Goal: Task Accomplishment & Management: Complete application form

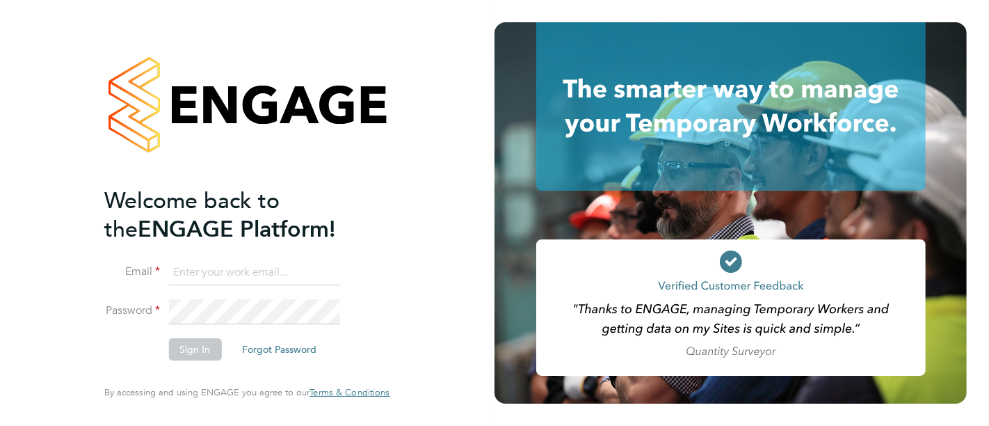
type input "[PERSON_NAME][EMAIL_ADDRESS][PERSON_NAME][DOMAIN_NAME]"
click at [173, 353] on button "Sign In" at bounding box center [194, 349] width 53 height 22
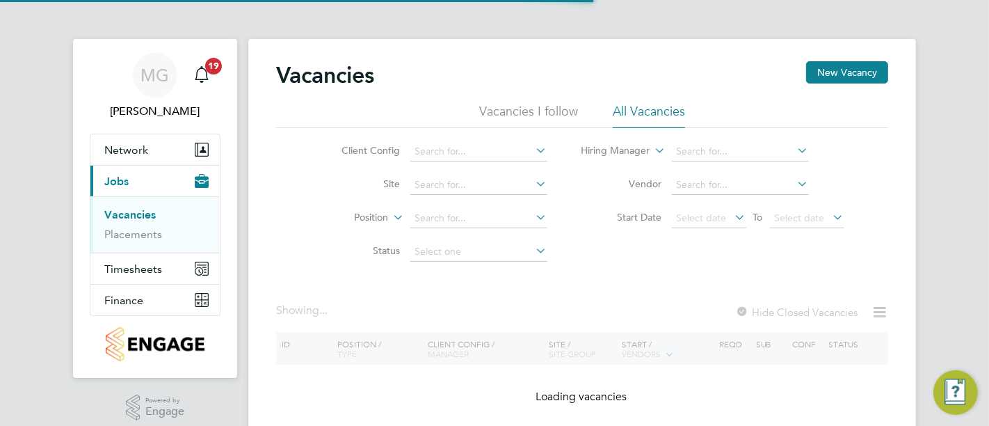
scroll to position [54, 0]
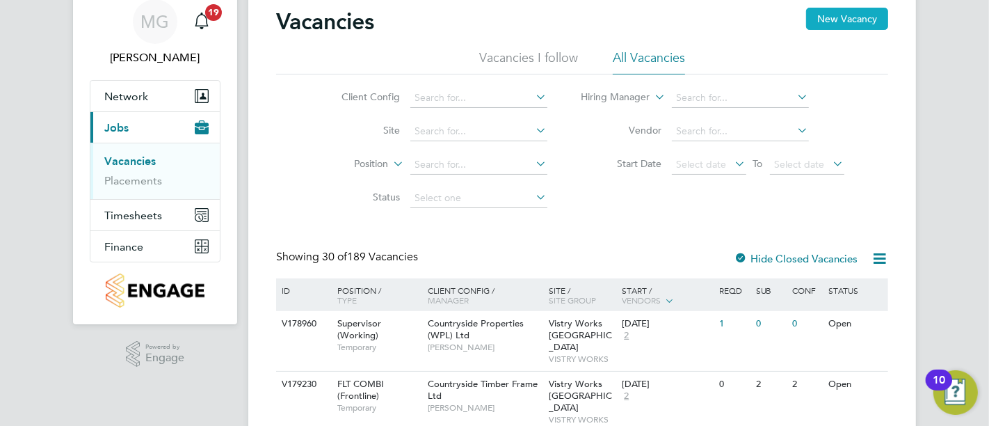
click at [827, 16] on button "New Vacancy" at bounding box center [847, 19] width 82 height 22
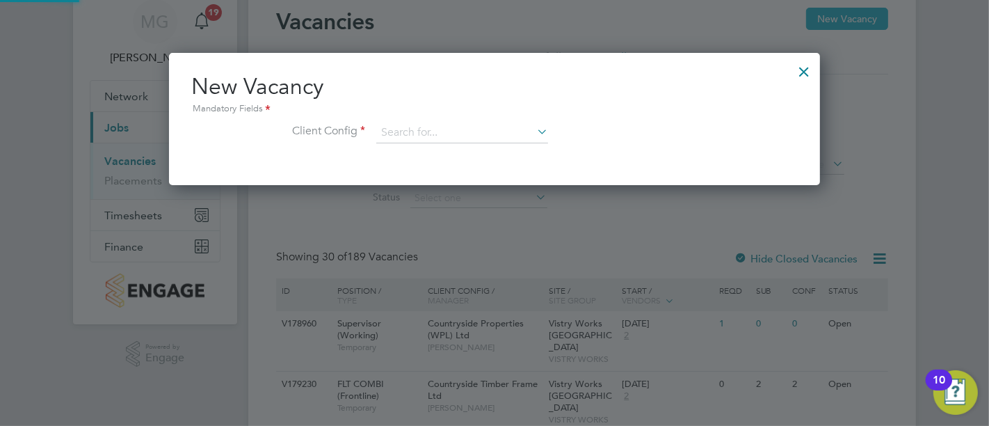
scroll to position [132, 652]
click at [464, 141] on input at bounding box center [462, 132] width 172 height 21
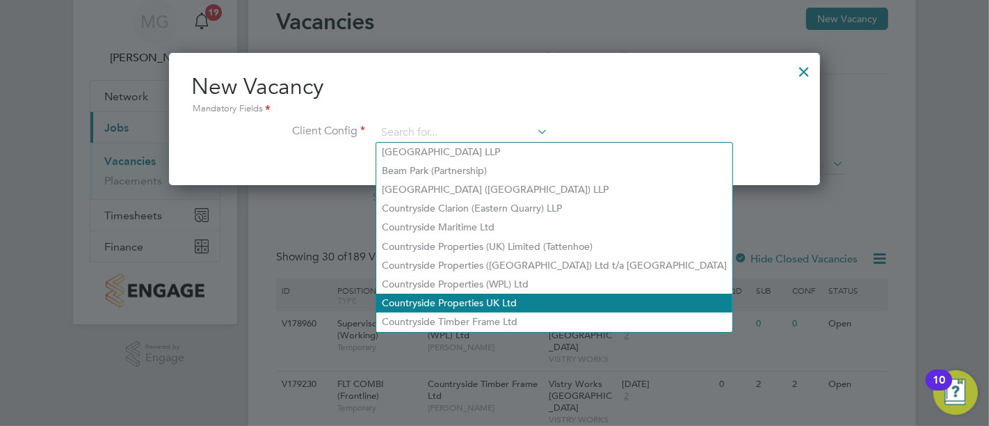
click at [503, 301] on li "Countryside Properties UK Ltd" at bounding box center [554, 303] width 356 height 19
type input "Countryside Properties UK Ltd"
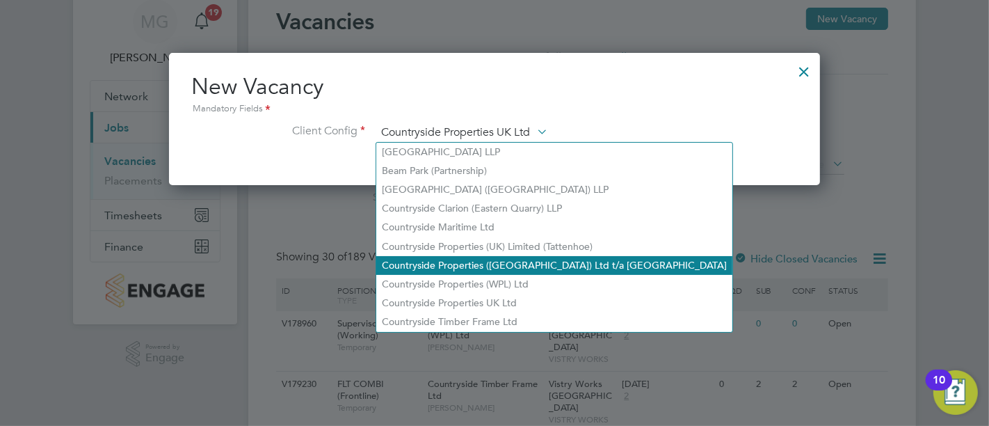
scroll to position [233, 652]
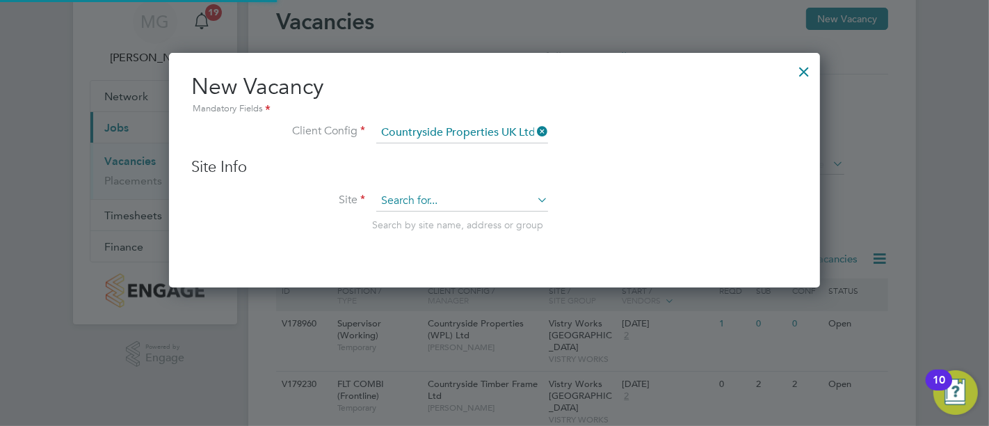
click at [447, 197] on input at bounding box center [462, 201] width 172 height 21
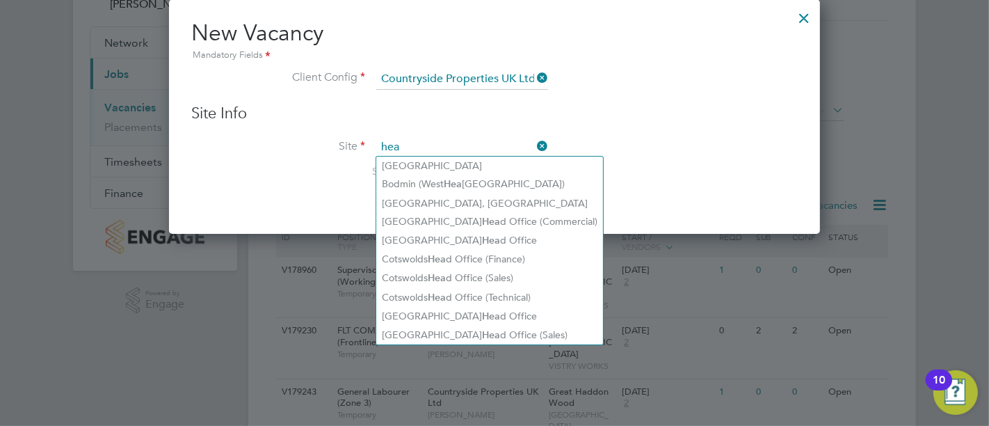
scroll to position [131, 0]
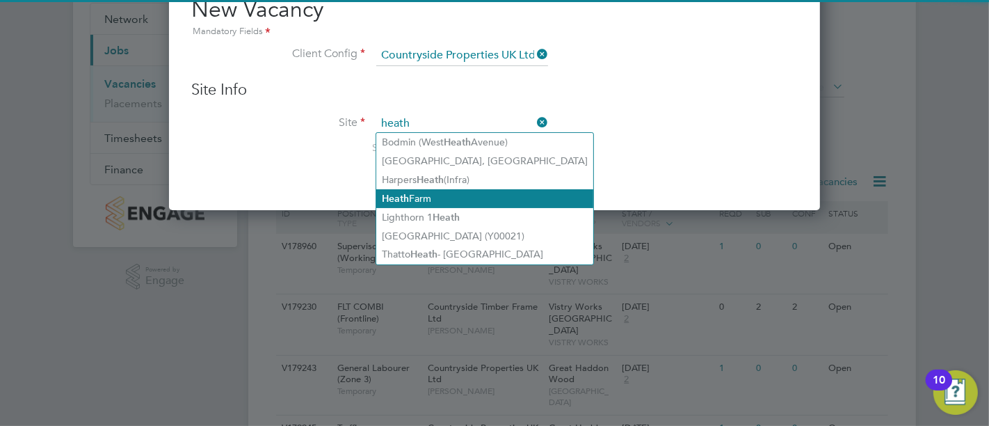
click at [447, 197] on li "Heath Farm" at bounding box center [484, 198] width 217 height 19
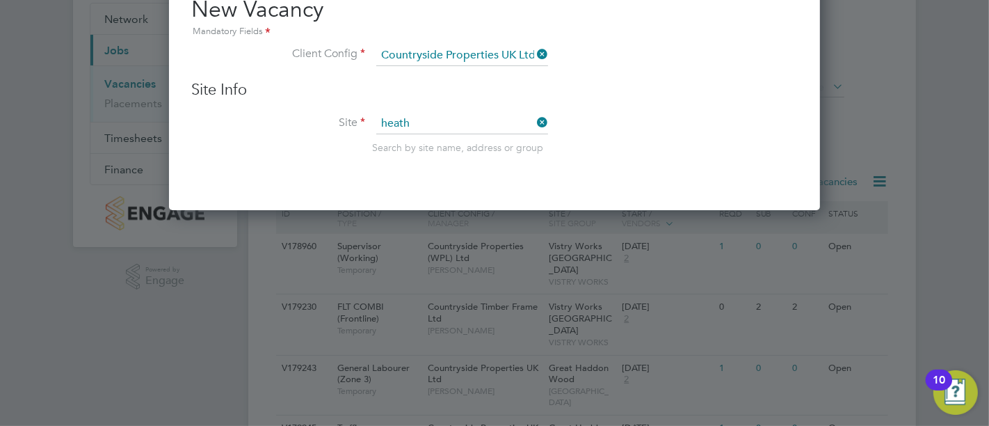
type input "Heath Farm"
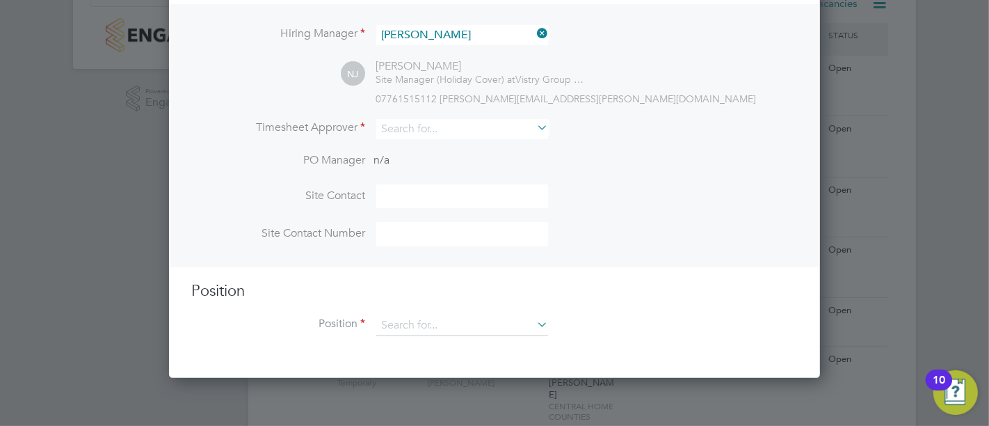
scroll to position [285, 0]
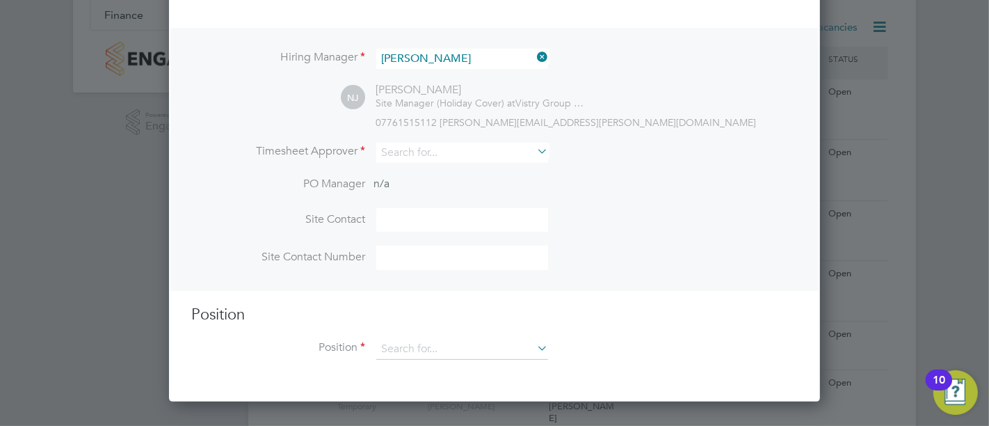
drag, startPoint x: 465, startPoint y: 45, endPoint x: 472, endPoint y: 52, distance: 10.3
click at [467, 44] on div "Hiring Manager Nicholas James NJ Nicholas James Site Manager (Holiday Cover) at…" at bounding box center [494, 160] width 648 height 264
click at [483, 61] on input at bounding box center [462, 59] width 172 height 20
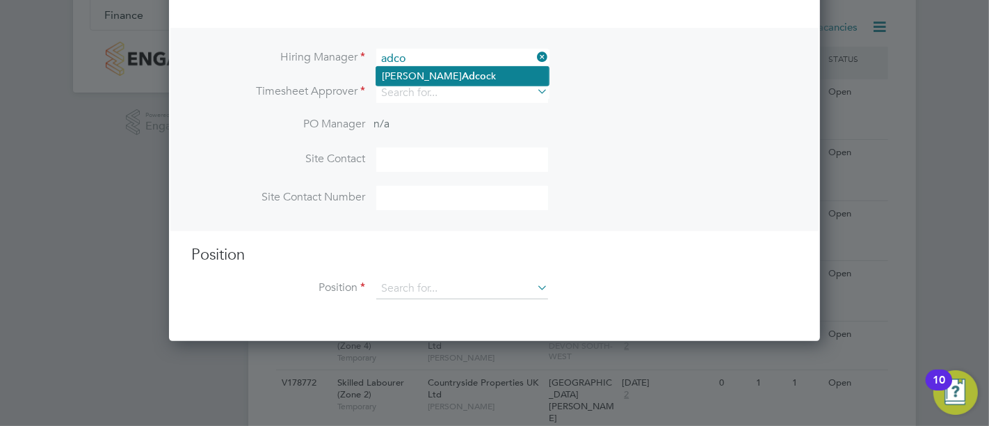
click at [479, 77] on li "Paul Adco ck" at bounding box center [462, 76] width 173 height 19
type input "Paul Adcock"
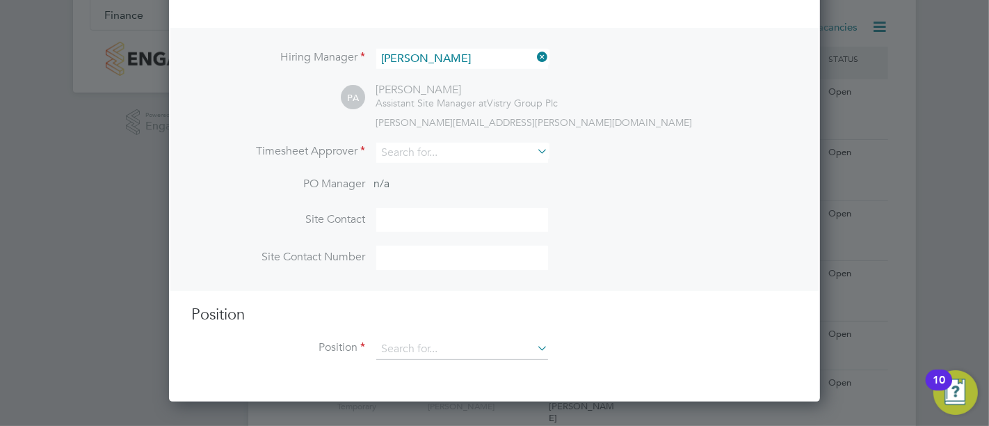
scroll to position [578, 652]
click at [437, 225] on input at bounding box center [462, 220] width 172 height 24
type input "Paul Adcock"
click at [483, 146] on input at bounding box center [462, 153] width 172 height 20
click at [441, 152] on input at bounding box center [462, 153] width 172 height 20
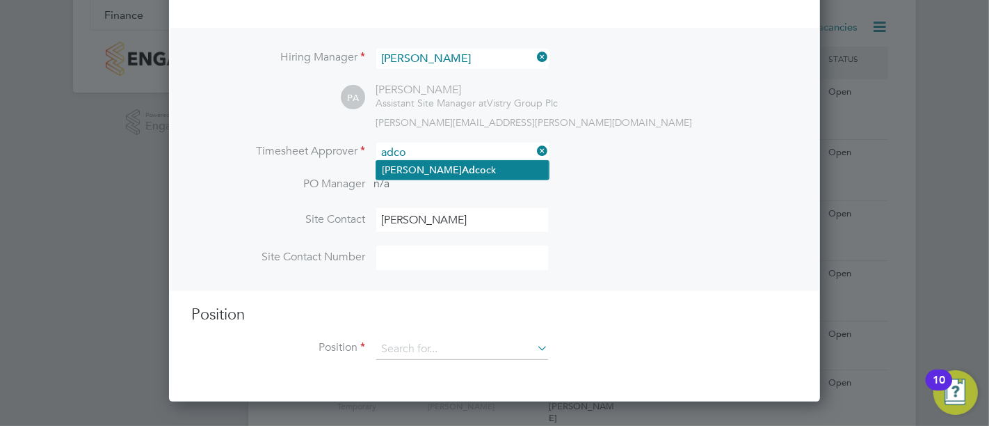
click at [504, 165] on li "Paul Adco ck" at bounding box center [462, 170] width 173 height 19
type input "Paul Adcock"
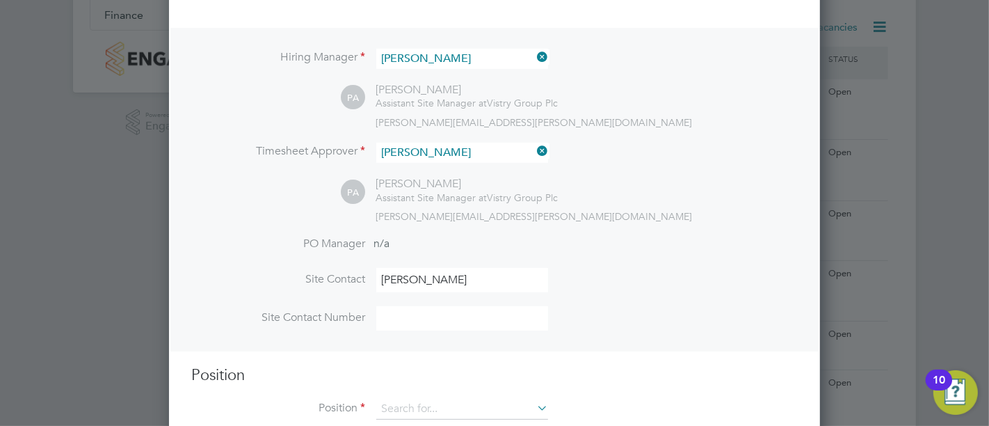
scroll to position [440, 0]
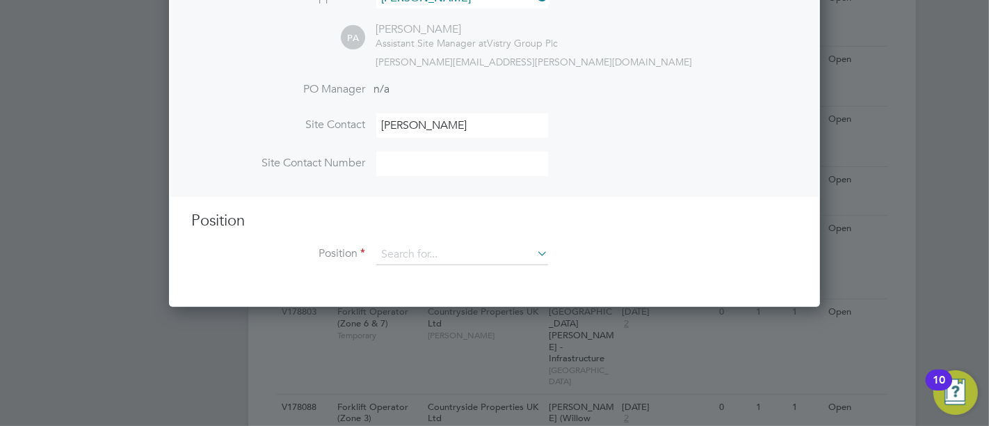
click at [429, 158] on input at bounding box center [462, 164] width 172 height 24
click at [424, 253] on input at bounding box center [462, 254] width 172 height 21
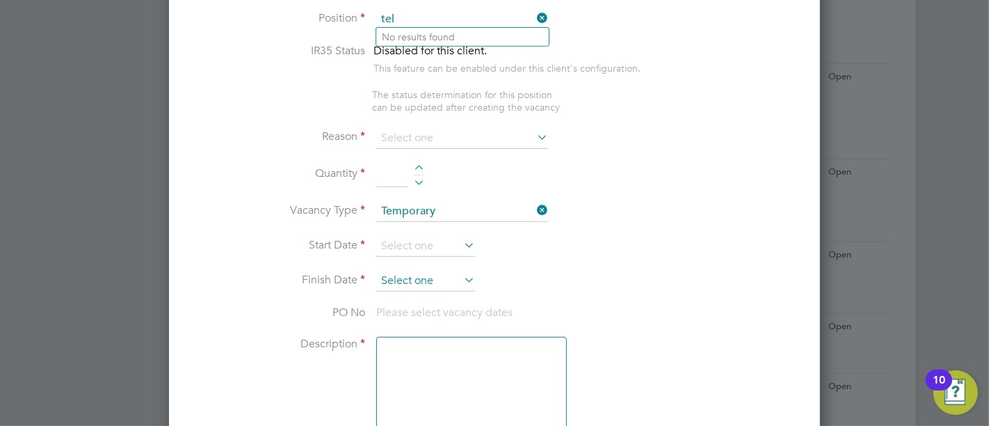
scroll to position [517, 0]
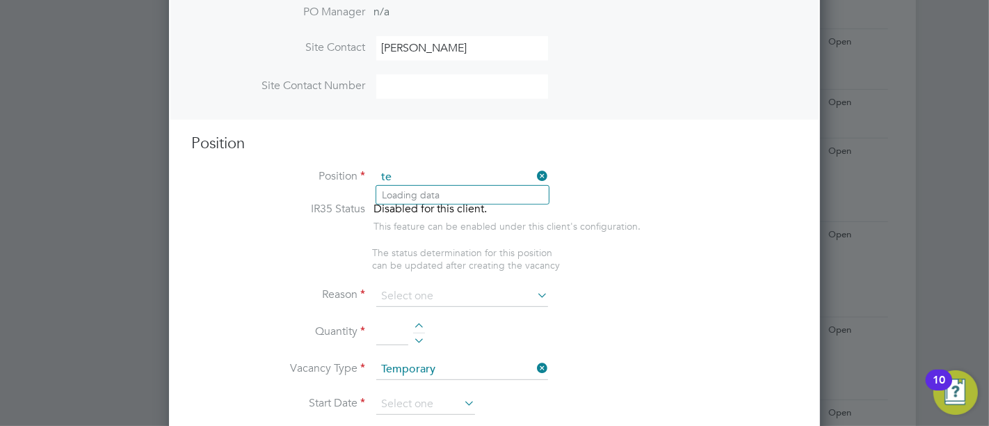
type input "t"
click at [507, 321] on li "Fork lift Operator (Zone 6 & 7)" at bounding box center [462, 327] width 173 height 19
type input "Forklift Operator (Zone 6 & 7)"
type textarea "- Operate construction machinery - Delivering large quantities of materials to …"
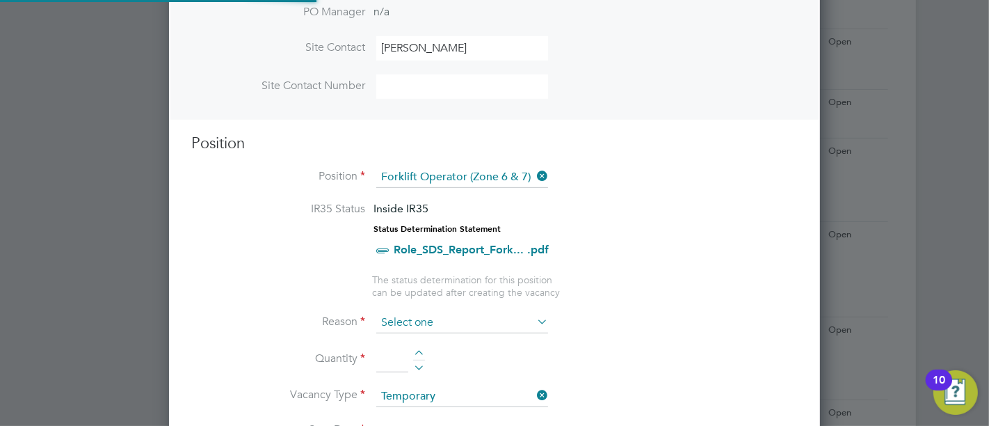
scroll to position [40, 72]
click at [420, 350] on div at bounding box center [419, 355] width 12 height 10
type input "1"
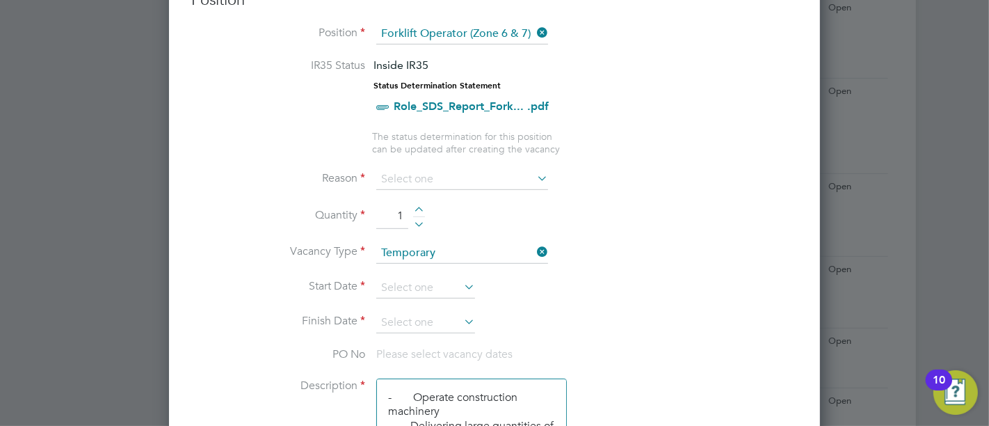
scroll to position [827, 0]
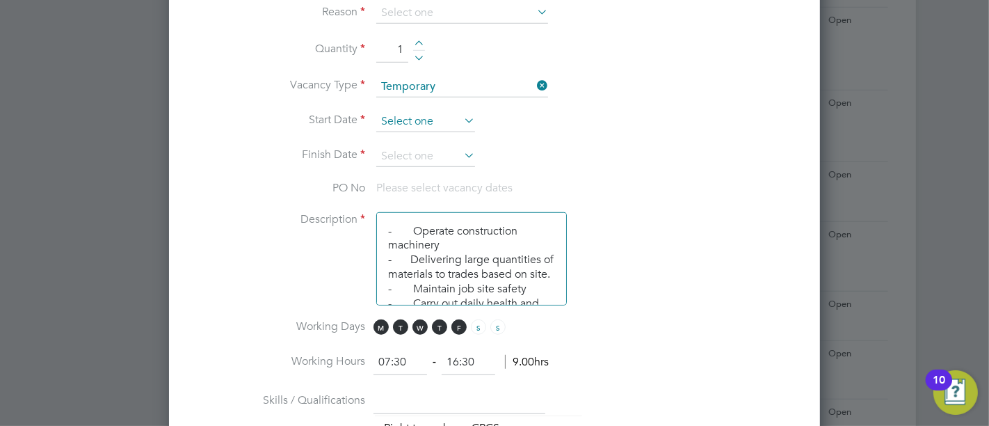
click at [448, 121] on input at bounding box center [425, 121] width 99 height 21
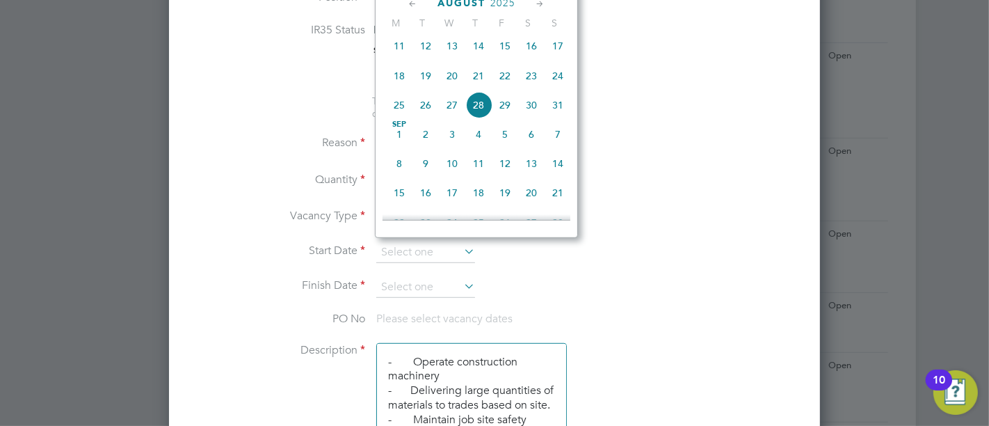
scroll to position [671, 0]
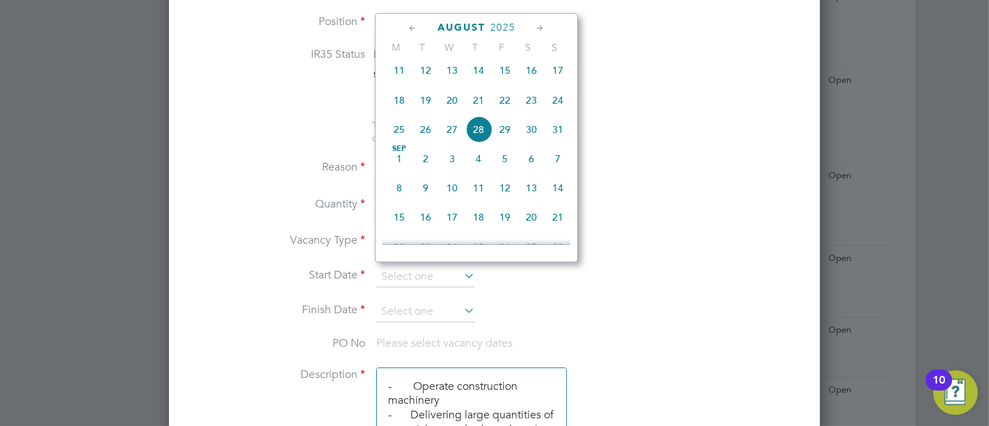
click at [397, 168] on span "Sep 1" at bounding box center [399, 158] width 26 height 26
type input "01 Sep 2025"
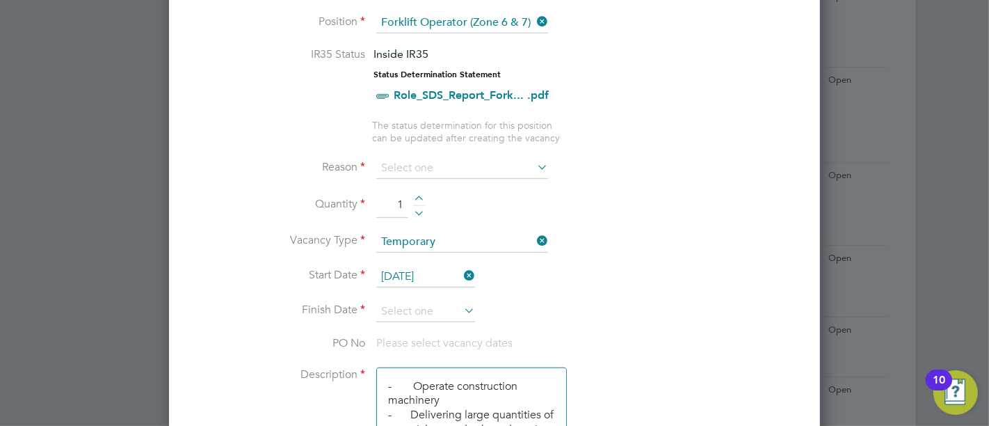
click at [461, 305] on icon at bounding box center [461, 310] width 0 height 19
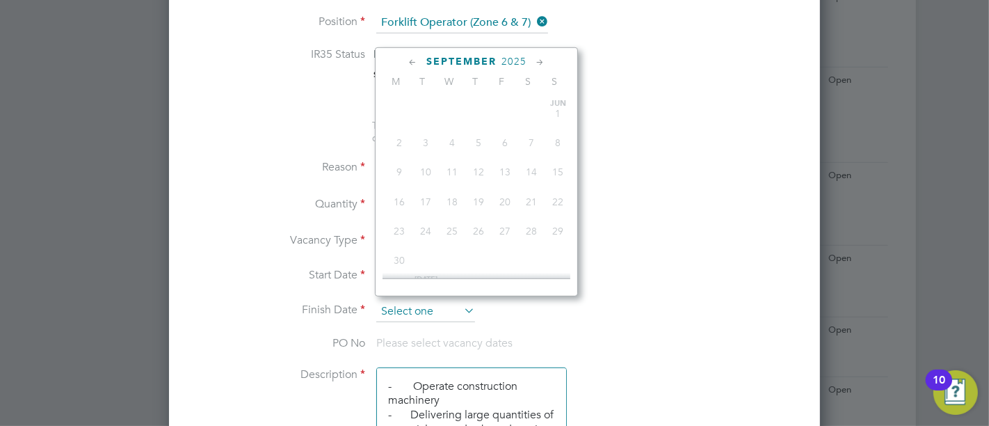
scroll to position [417, 0]
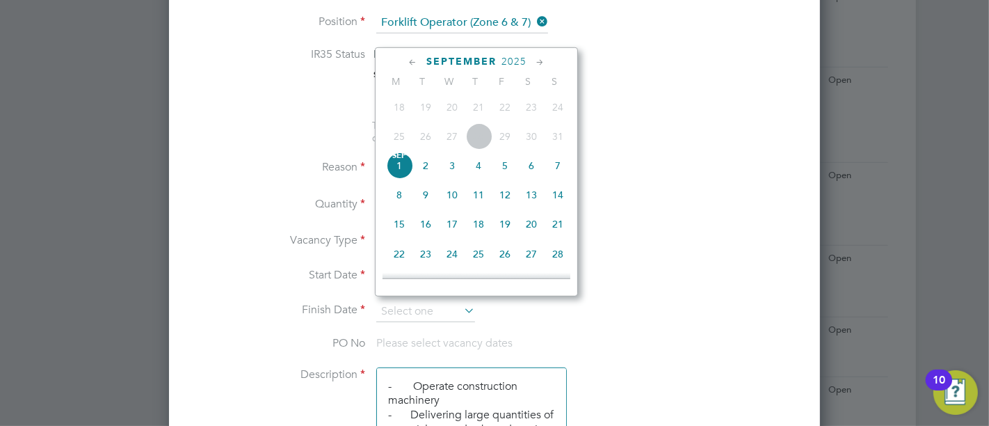
click at [405, 177] on span "Sep 1" at bounding box center [399, 165] width 26 height 26
type input "01 Sep 2025"
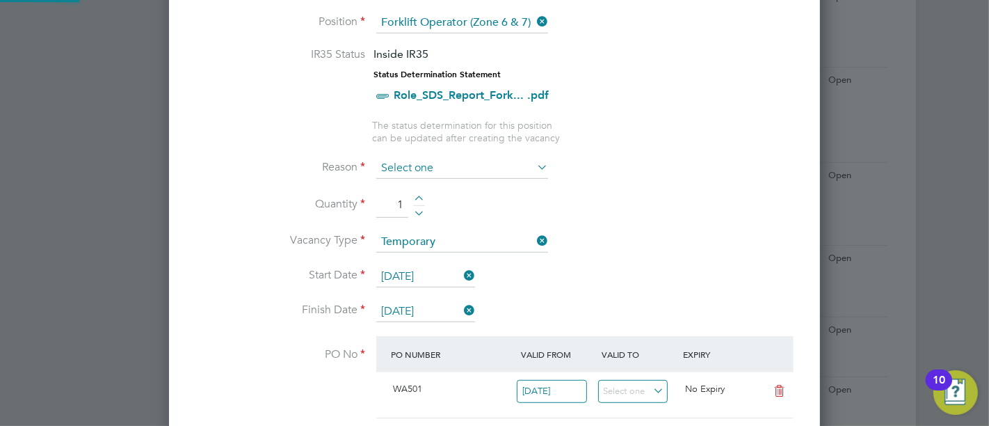
scroll to position [23, 130]
click at [444, 166] on input at bounding box center [462, 168] width 172 height 21
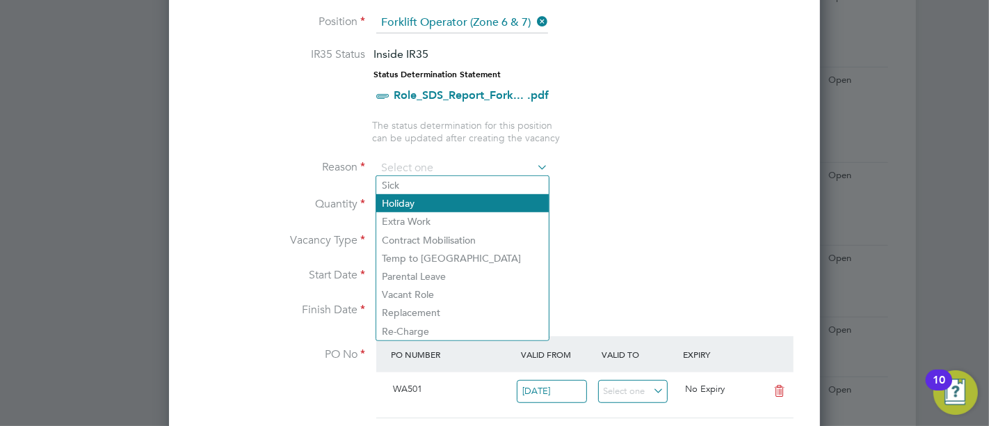
click at [457, 209] on li "Holiday" at bounding box center [462, 203] width 173 height 18
type input "Holiday"
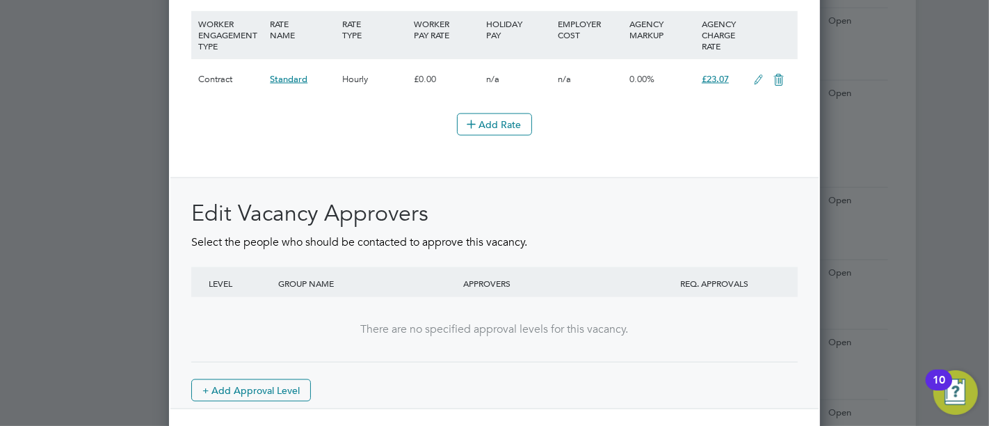
scroll to position [1798, 0]
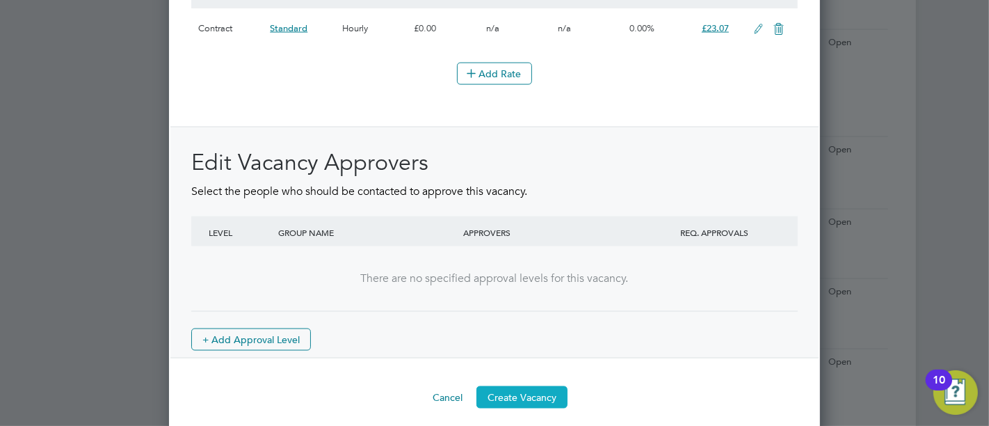
click at [547, 392] on button "Create Vacancy" at bounding box center [522, 397] width 91 height 22
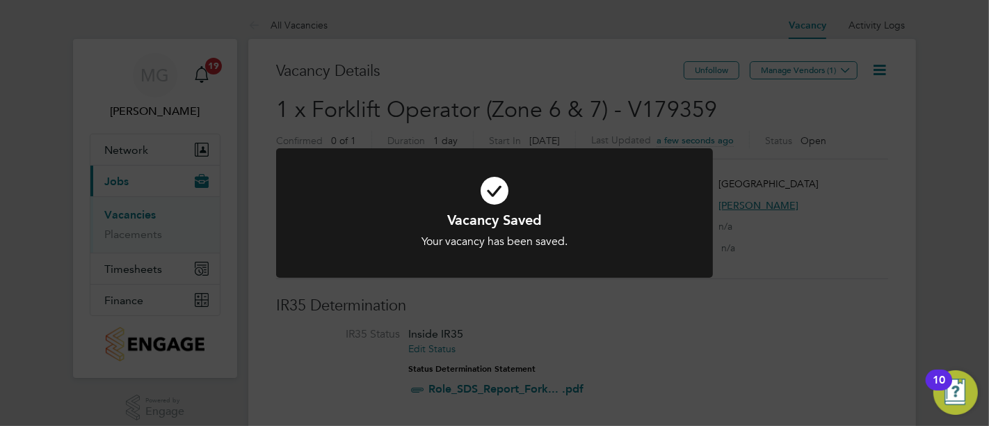
click at [789, 76] on div "Vacancy Saved Your vacancy has been saved. Cancel Okay" at bounding box center [494, 213] width 989 height 426
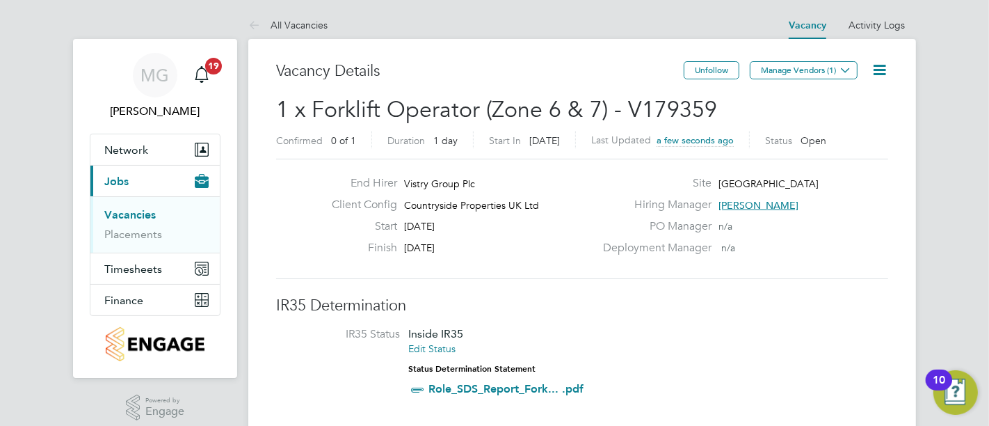
click at [789, 76] on button "Manage Vendors (1)" at bounding box center [804, 70] width 108 height 18
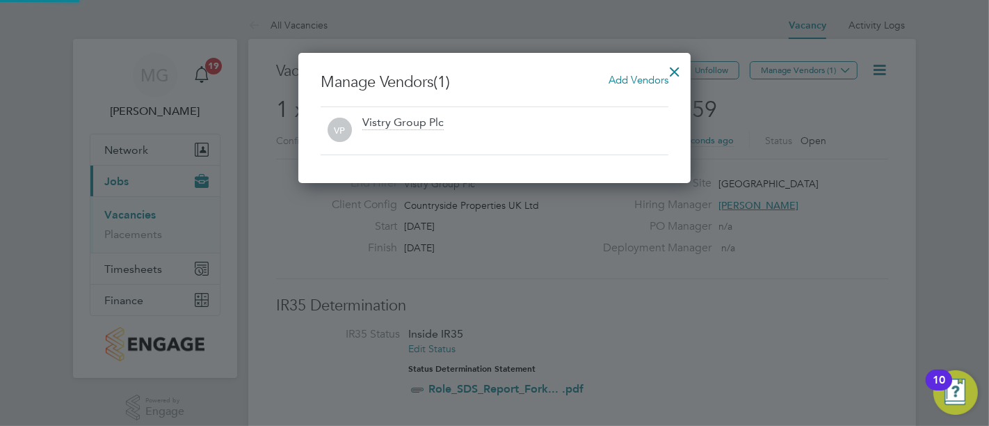
scroll to position [7, 6]
click at [651, 69] on div "Manage Vendors (1) Add Vendors VP Vistry Group Plc" at bounding box center [494, 118] width 392 height 130
click at [647, 77] on span "Add Vendors" at bounding box center [639, 79] width 60 height 13
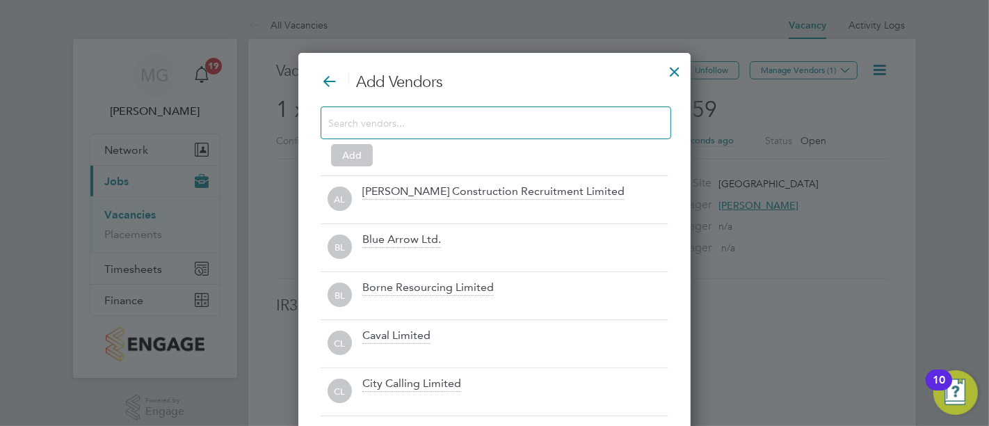
click at [447, 120] on input at bounding box center [484, 122] width 313 height 18
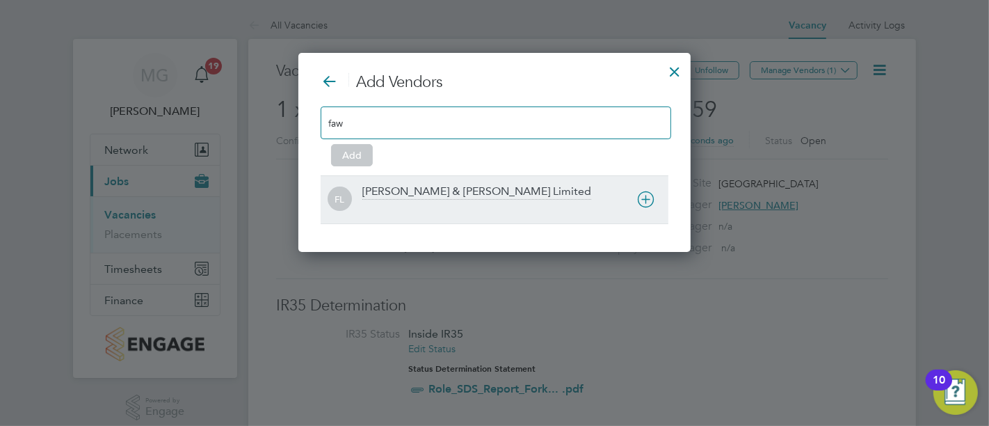
type input "faw"
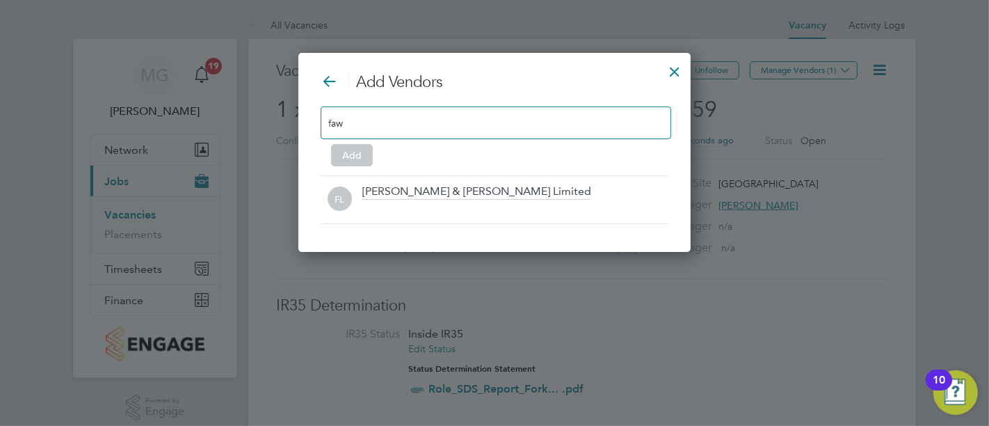
click at [0, 0] on icon at bounding box center [0, 0] width 0 height 0
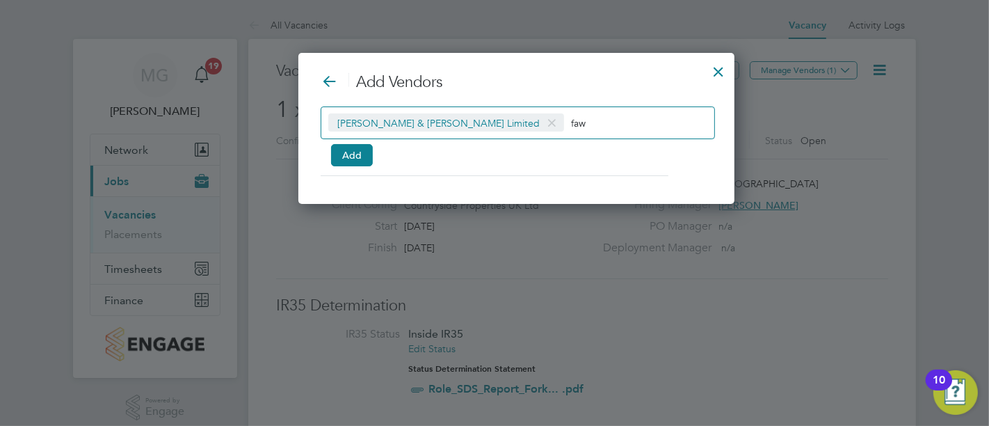
scroll to position [7, 6]
click at [328, 159] on div "Fawkes & Reece Limited faw Add" at bounding box center [517, 133] width 392 height 55
click at [342, 156] on button "Add" at bounding box center [352, 155] width 42 height 22
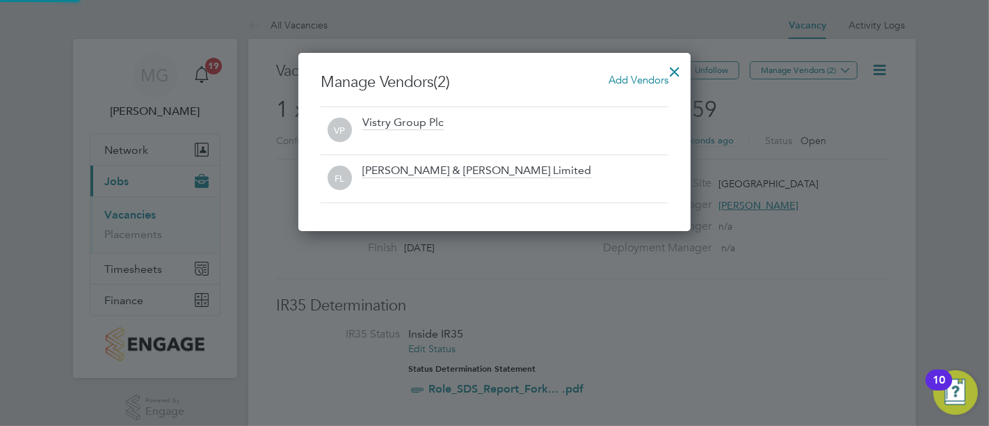
scroll to position [178, 392]
drag, startPoint x: 682, startPoint y: 74, endPoint x: 849, endPoint y: 13, distance: 178.1
click at [682, 74] on div at bounding box center [674, 68] width 25 height 25
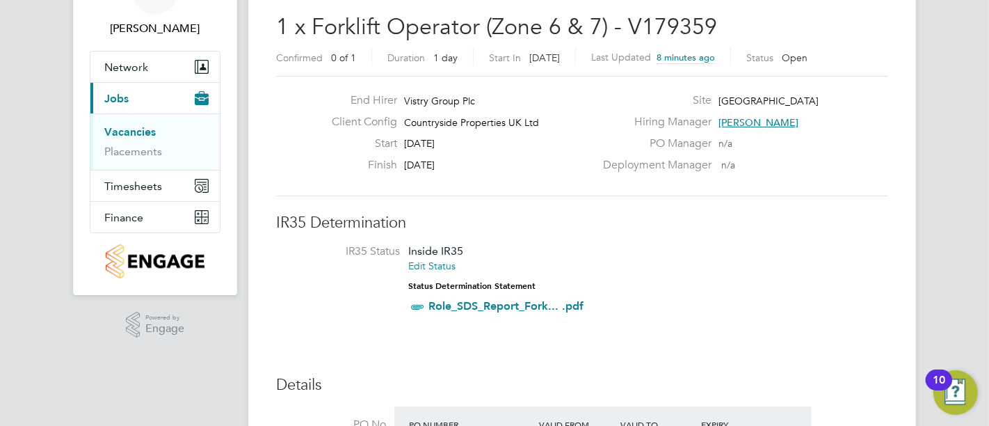
scroll to position [154, 0]
